Goal: Information Seeking & Learning: Understand process/instructions

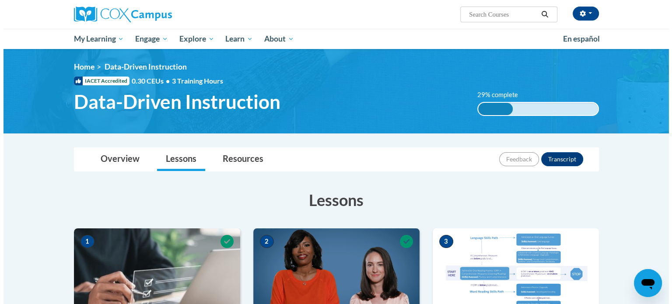
scroll to position [175, 0]
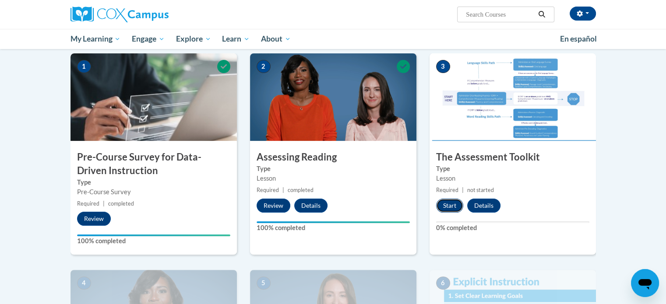
click at [455, 207] on button "Start" at bounding box center [449, 206] width 27 height 14
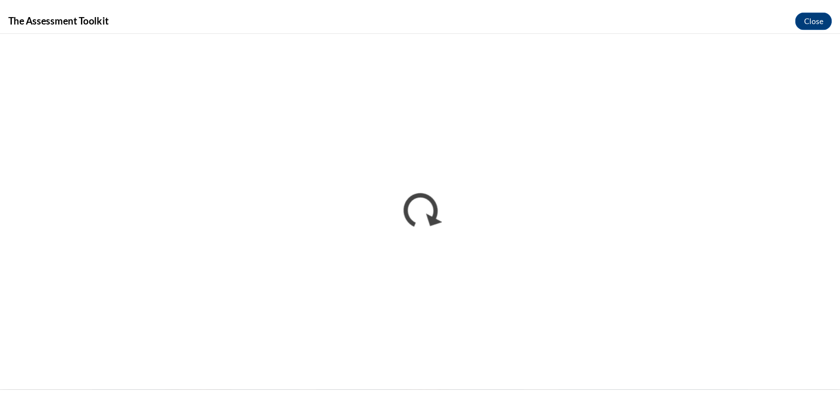
scroll to position [0, 0]
